Goal: Book appointment/travel/reservation

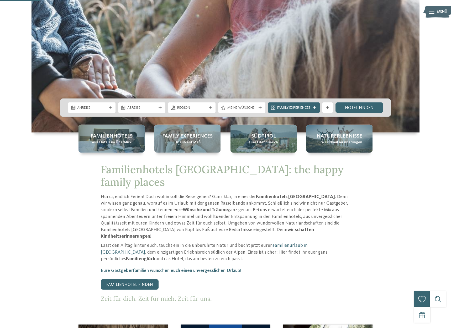
scroll to position [214, 0]
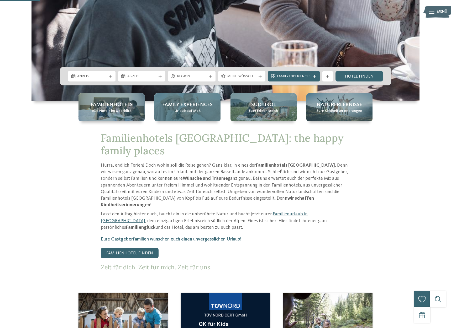
click at [189, 105] on span "Family Experiences" at bounding box center [187, 104] width 50 height 7
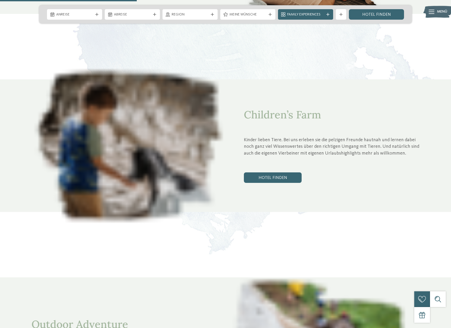
scroll to position [374, 0]
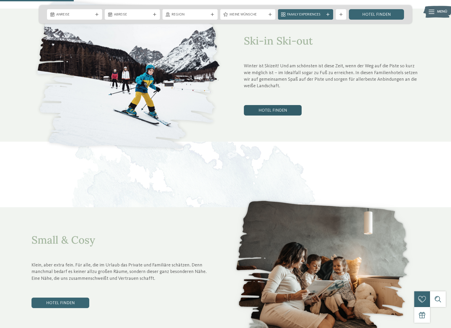
click at [276, 105] on link "Hotel finden" at bounding box center [273, 110] width 58 height 10
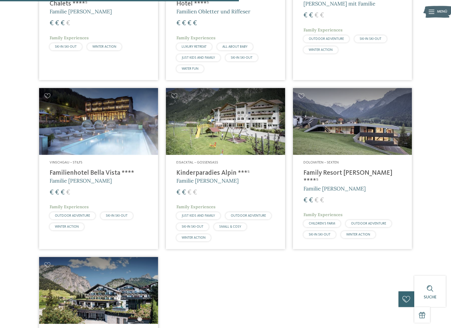
scroll to position [478, 0]
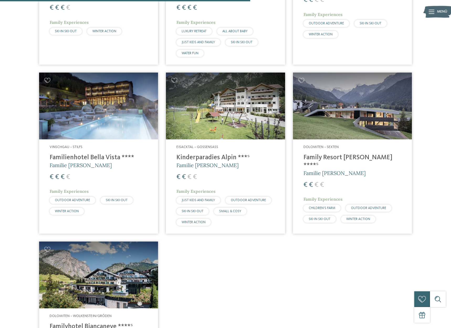
click at [309, 182] on span "€" at bounding box center [311, 185] width 4 height 7
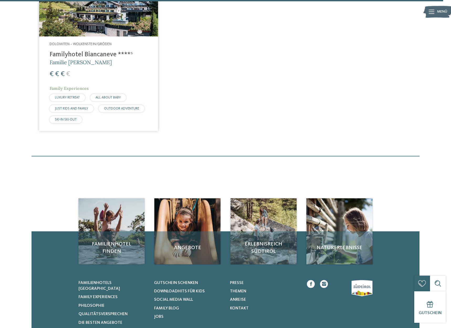
scroll to position [853, 0]
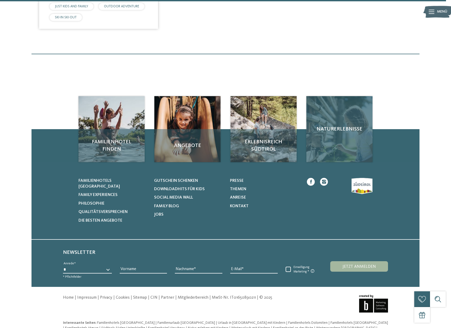
click at [342, 127] on div "Naturerlebnisse" at bounding box center [339, 129] width 66 height 66
click at [332, 143] on div "Naturerlebnisse" at bounding box center [339, 129] width 66 height 66
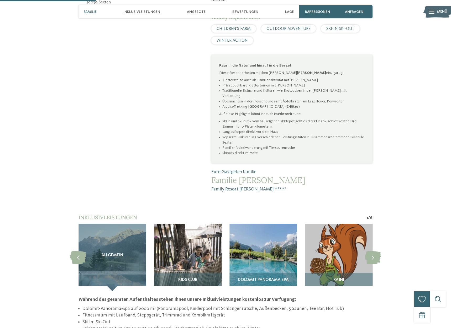
scroll to position [428, 0]
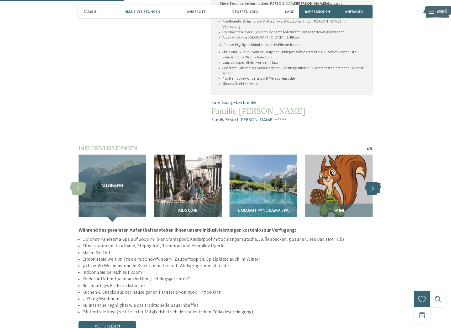
click at [373, 182] on icon at bounding box center [372, 188] width 16 height 13
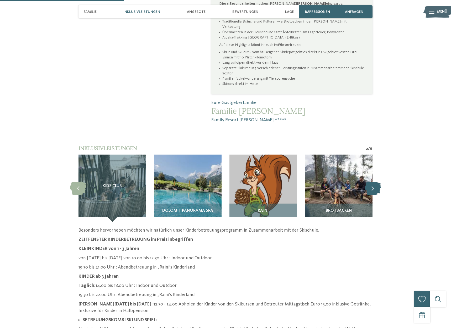
click at [373, 182] on icon at bounding box center [372, 188] width 16 height 13
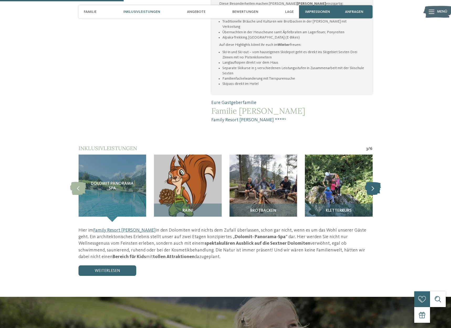
click at [373, 182] on icon at bounding box center [372, 188] width 16 height 13
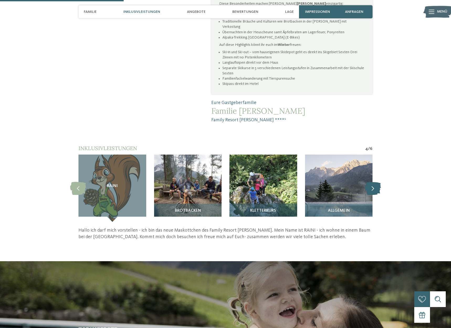
click at [373, 182] on icon at bounding box center [372, 188] width 16 height 13
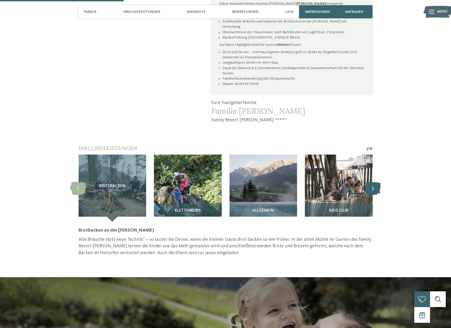
click at [373, 182] on icon at bounding box center [372, 188] width 16 height 13
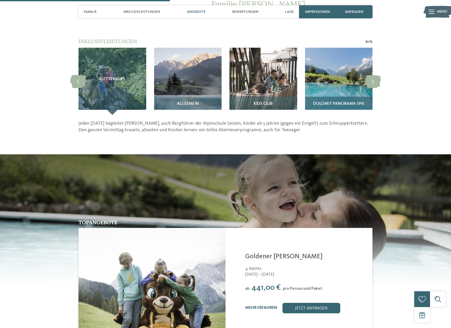
scroll to position [588, 0]
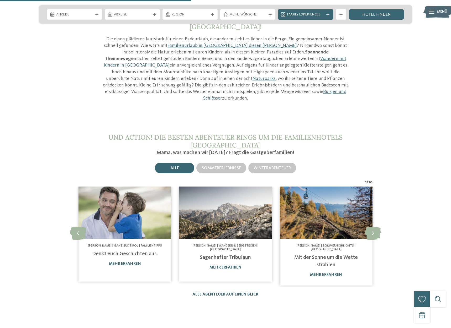
scroll to position [657, 0]
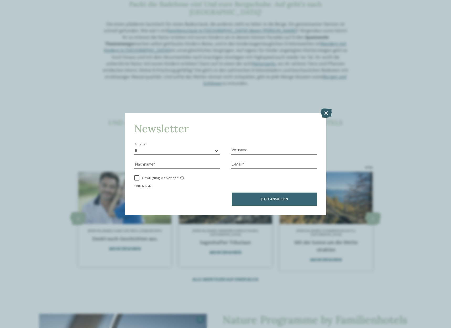
click at [327, 115] on icon at bounding box center [325, 112] width 11 height 9
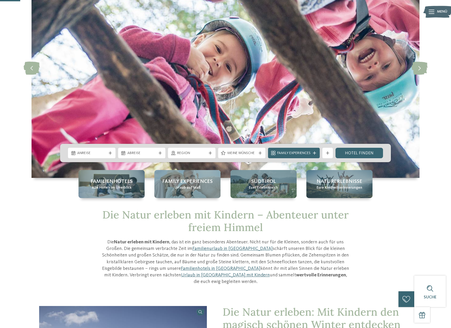
scroll to position [0, 0]
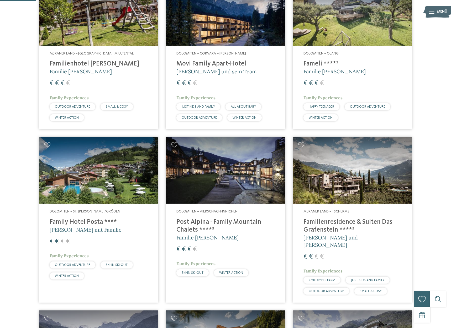
scroll to position [267, 0]
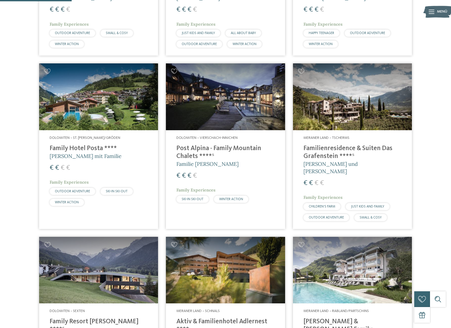
click at [210, 99] on img at bounding box center [225, 96] width 119 height 67
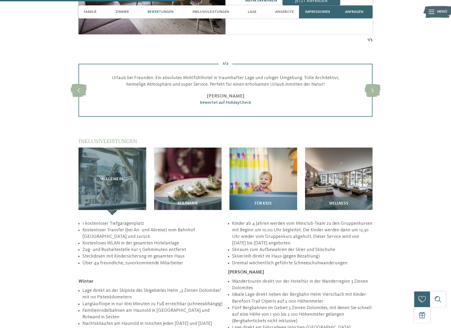
scroll to position [749, 0]
